Goal: Transaction & Acquisition: Subscribe to service/newsletter

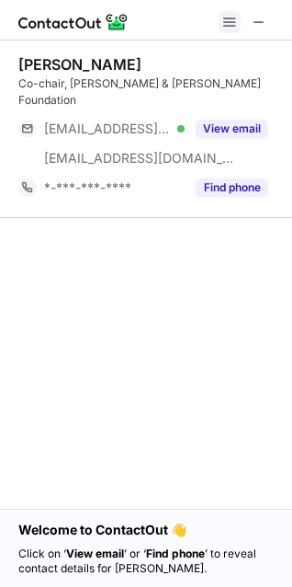
click at [236, 18] on span at bounding box center [230, 22] width 15 height 15
click at [232, 26] on span at bounding box center [230, 22] width 15 height 15
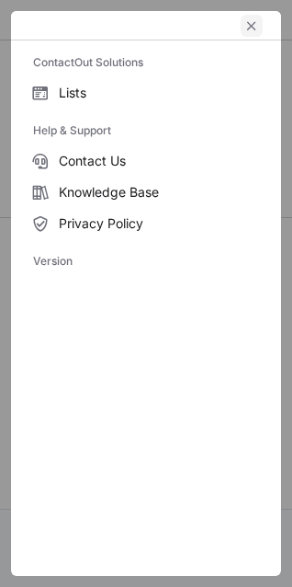
click at [253, 28] on span "left-button" at bounding box center [252, 25] width 15 height 15
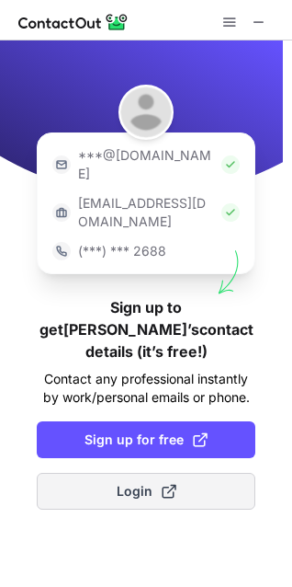
click at [168, 430] on span "Sign up for free" at bounding box center [146, 439] width 123 height 18
